Goal: Information Seeking & Learning: Learn about a topic

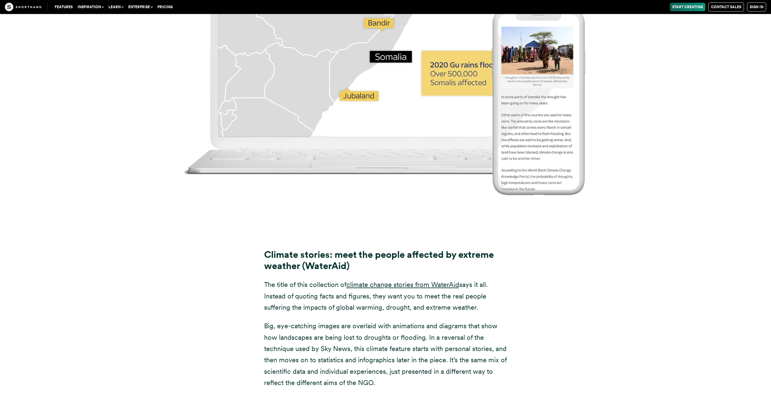
scroll to position [4283, 0]
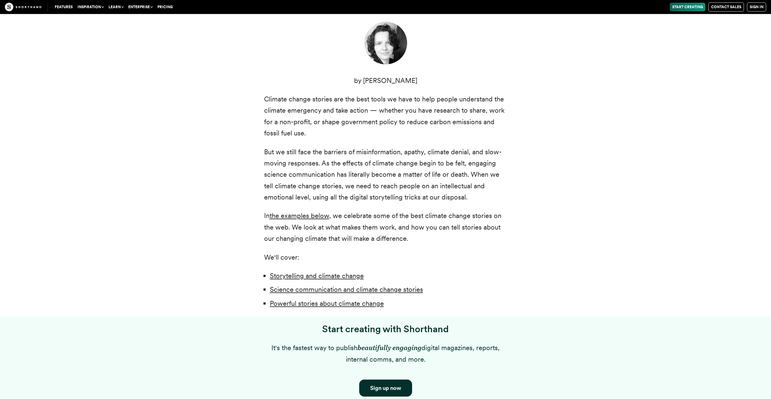
scroll to position [273, 0]
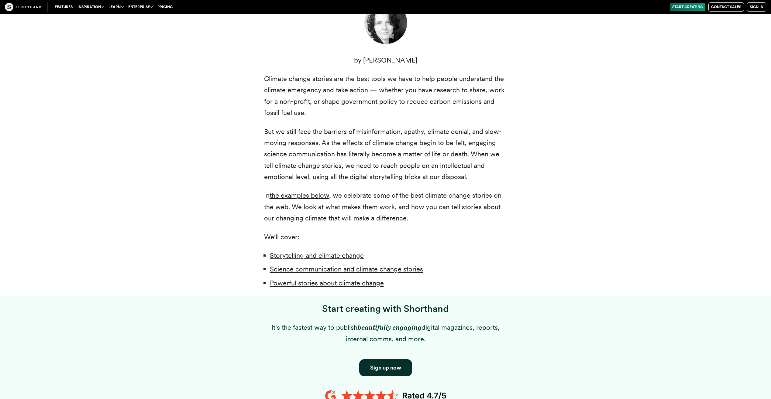
click at [375, 129] on p "But we still face the barriers of misinformation, apathy, climate denial, and s…" at bounding box center [385, 154] width 243 height 57
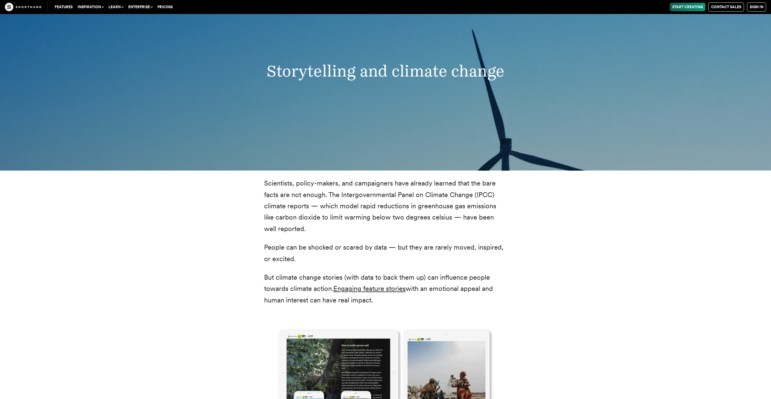
scroll to position [836, 0]
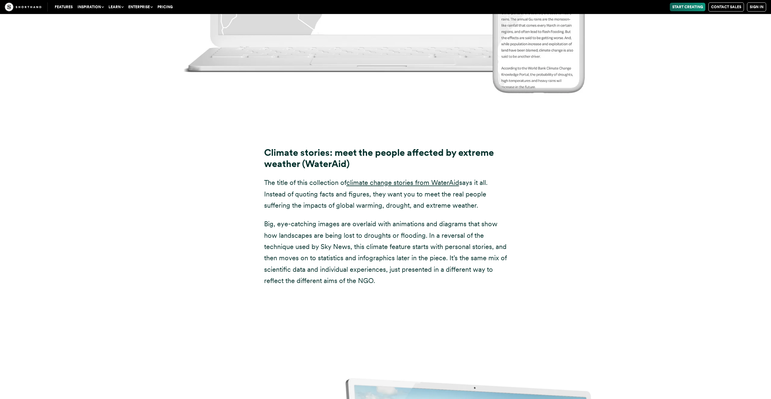
scroll to position [4344, 0]
